Goal: Task Accomplishment & Management: Manage account settings

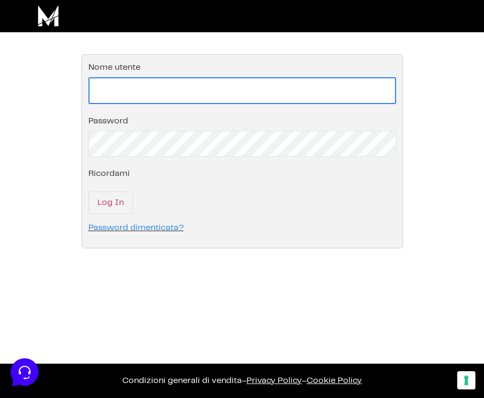
type input "rotolandoperilmondo@outlook.com"
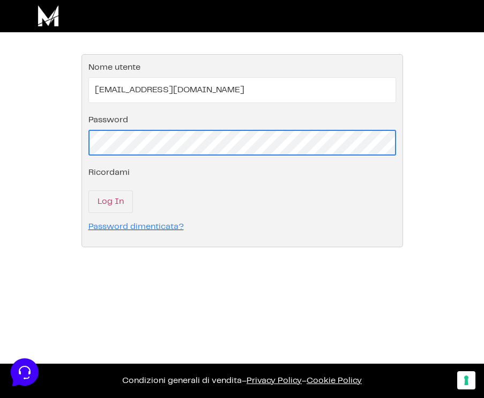
click at [110, 202] on input "Log In" at bounding box center [110, 201] width 44 height 23
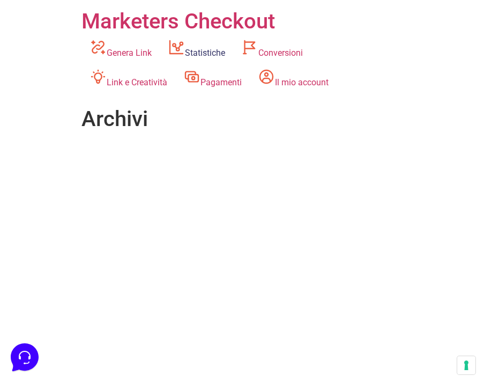
click at [213, 55] on link "Statistiche" at bounding box center [196, 48] width 73 height 29
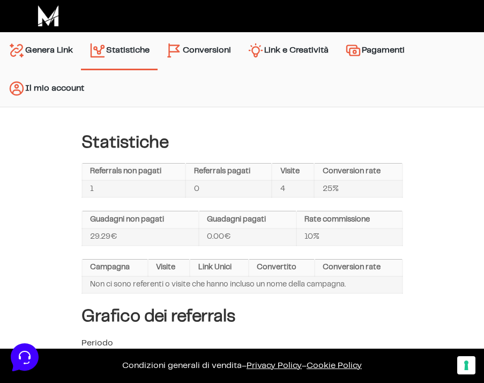
click at [362, 55] on img "Menu principale" at bounding box center [353, 50] width 17 height 17
